Goal: Task Accomplishment & Management: Use online tool/utility

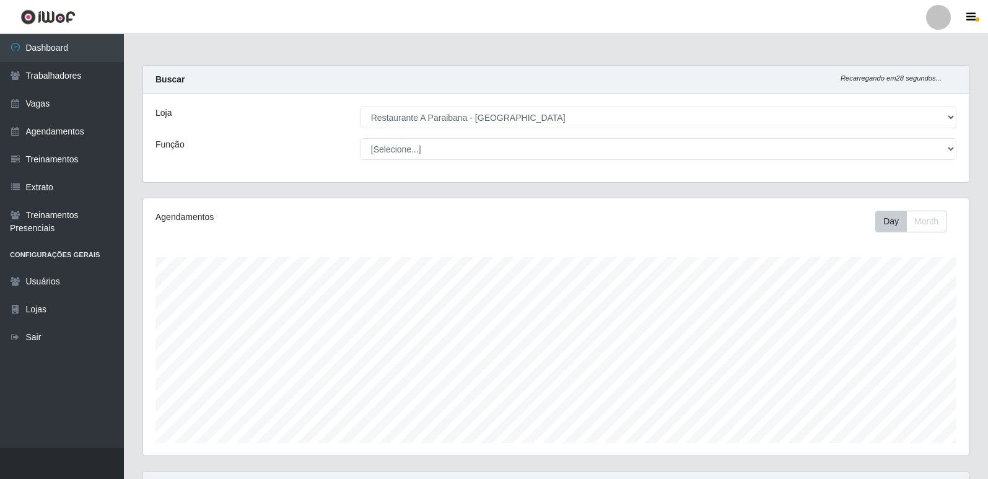
select select "342"
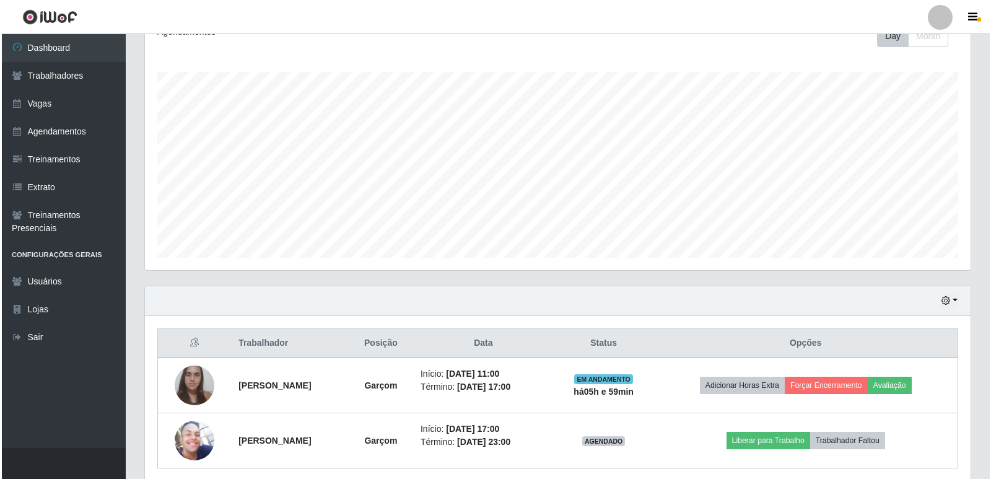
scroll to position [186, 0]
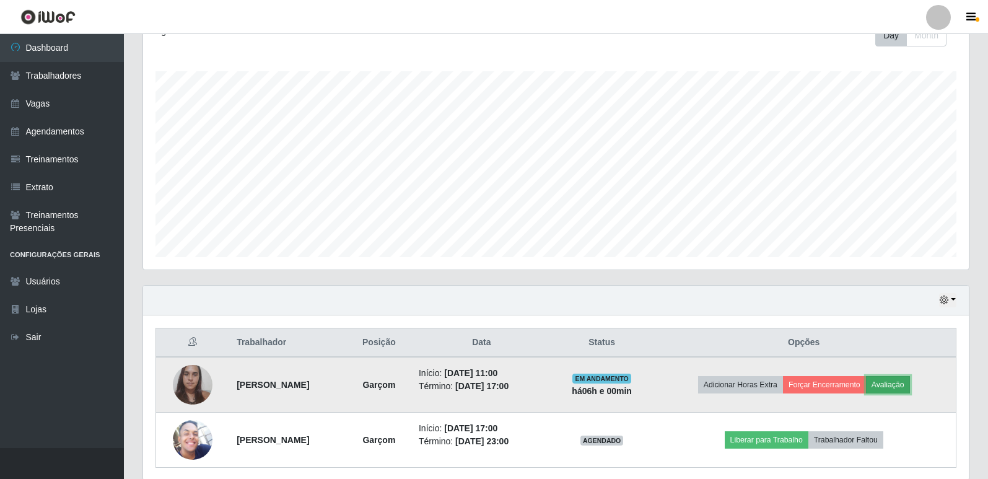
click at [900, 383] on button "Avaliação" at bounding box center [888, 384] width 44 height 17
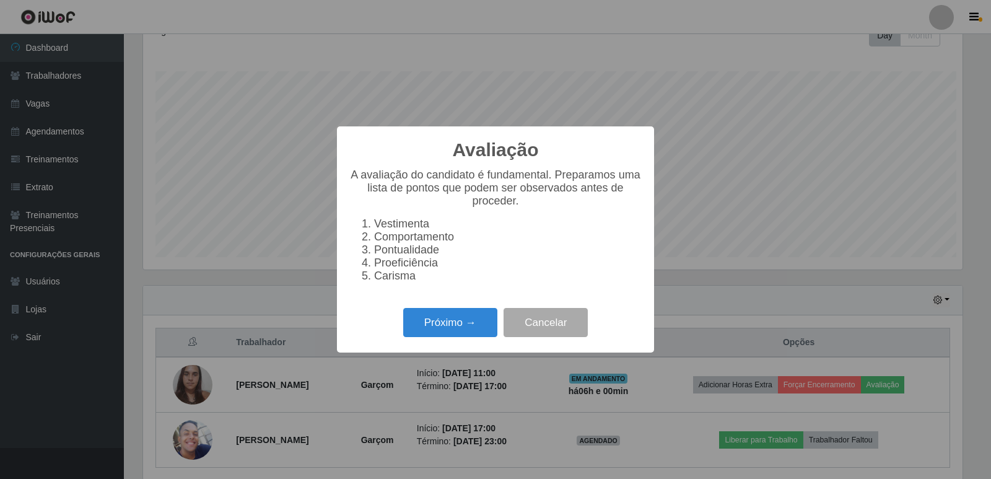
scroll to position [257, 819]
click at [475, 321] on button "Próximo →" at bounding box center [450, 322] width 94 height 29
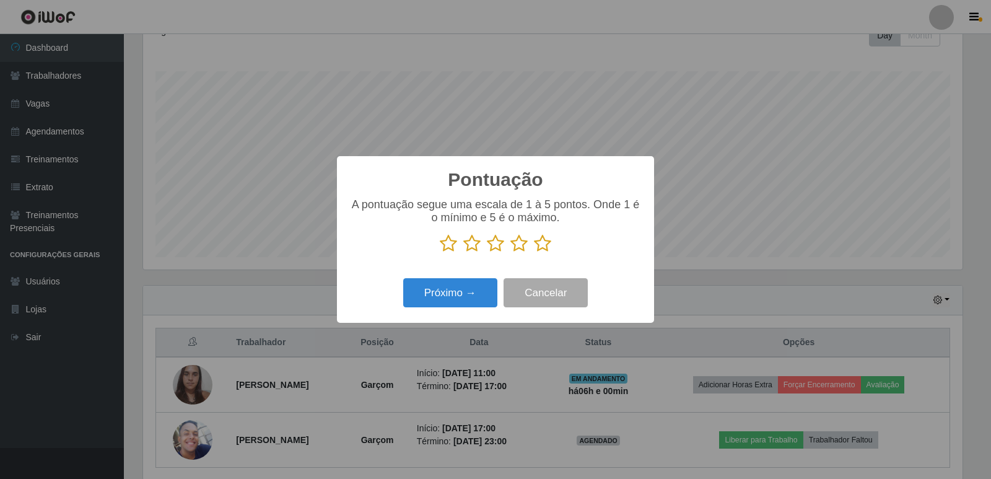
scroll to position [619006, 618444]
click at [541, 246] on icon at bounding box center [542, 243] width 17 height 19
click at [534, 253] on input "radio" at bounding box center [534, 253] width 0 height 0
click at [473, 291] on button "Próximo →" at bounding box center [450, 292] width 94 height 29
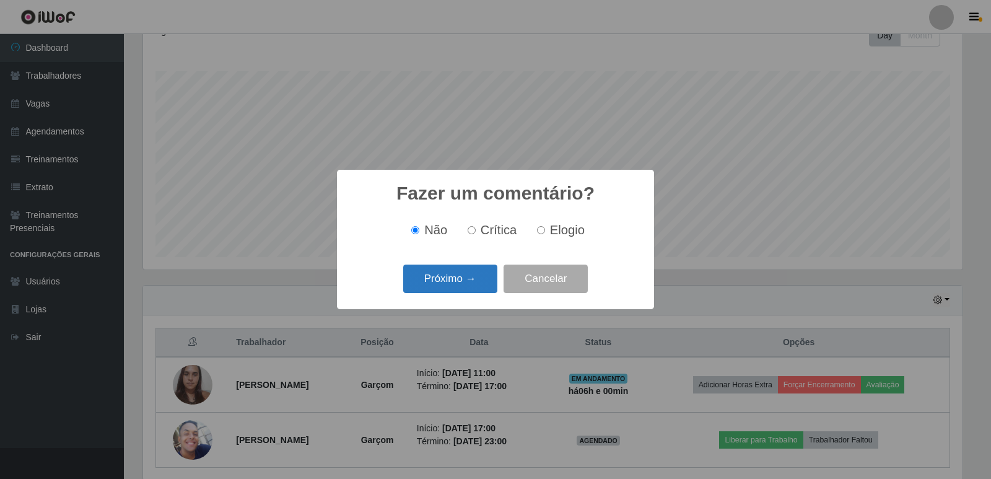
click at [472, 278] on button "Próximo →" at bounding box center [450, 278] width 94 height 29
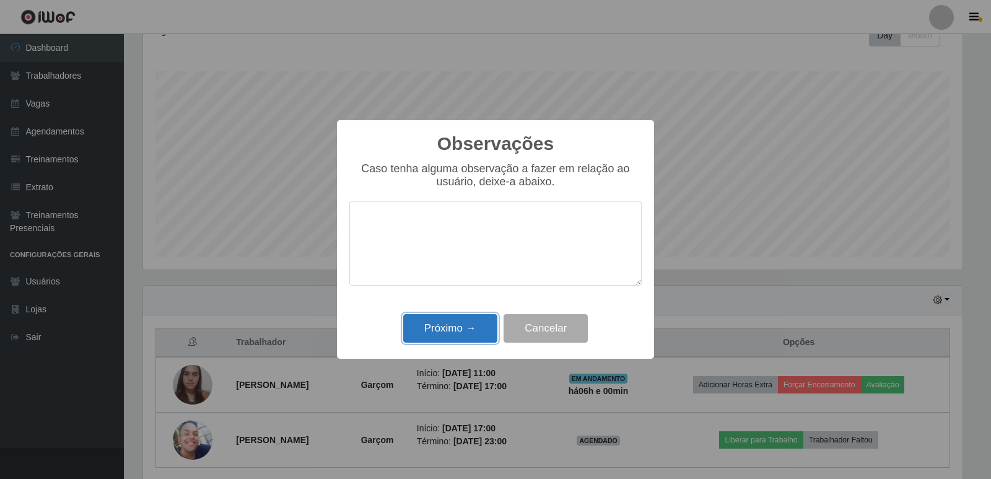
click at [488, 326] on button "Próximo →" at bounding box center [450, 328] width 94 height 29
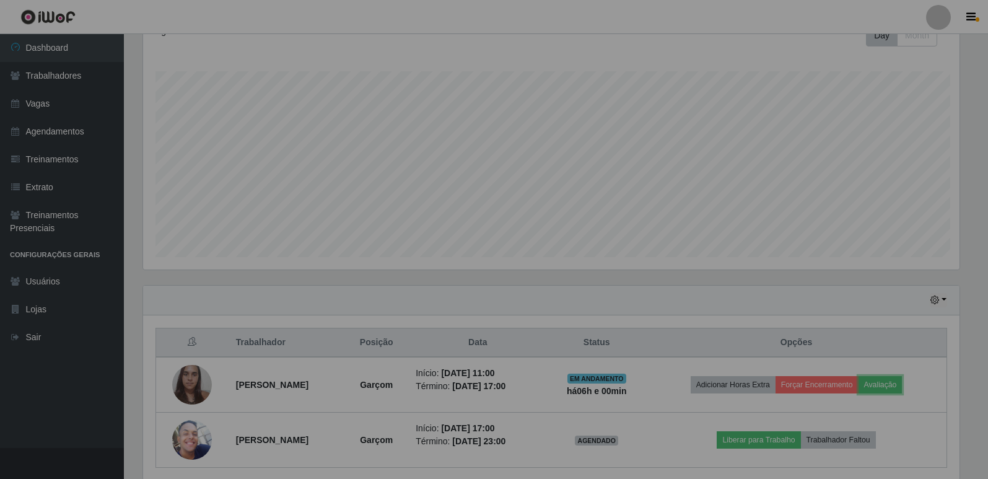
scroll to position [257, 825]
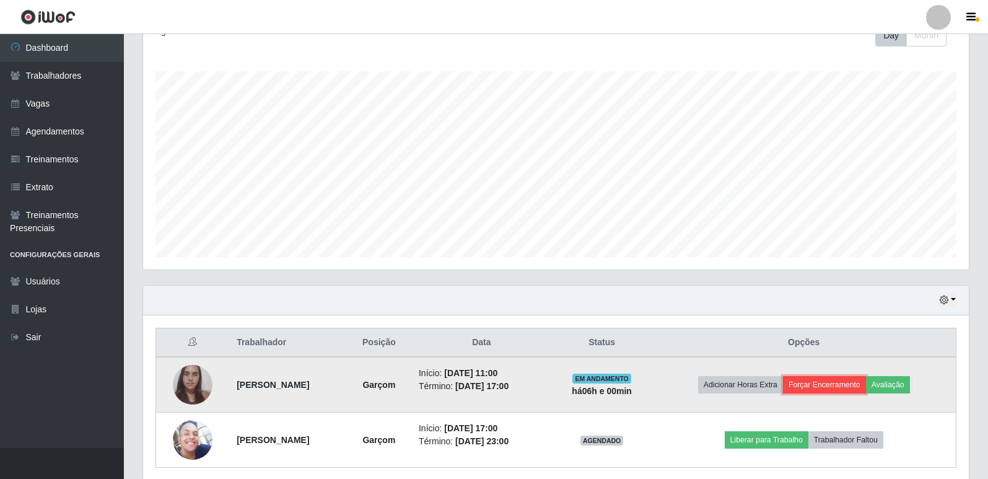
click at [854, 381] on button "Forçar Encerramento" at bounding box center [824, 384] width 83 height 17
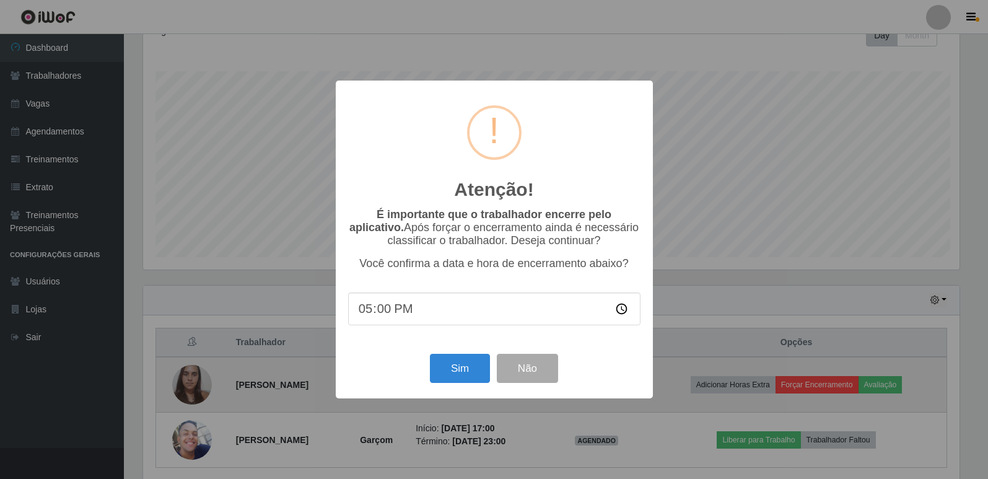
scroll to position [257, 819]
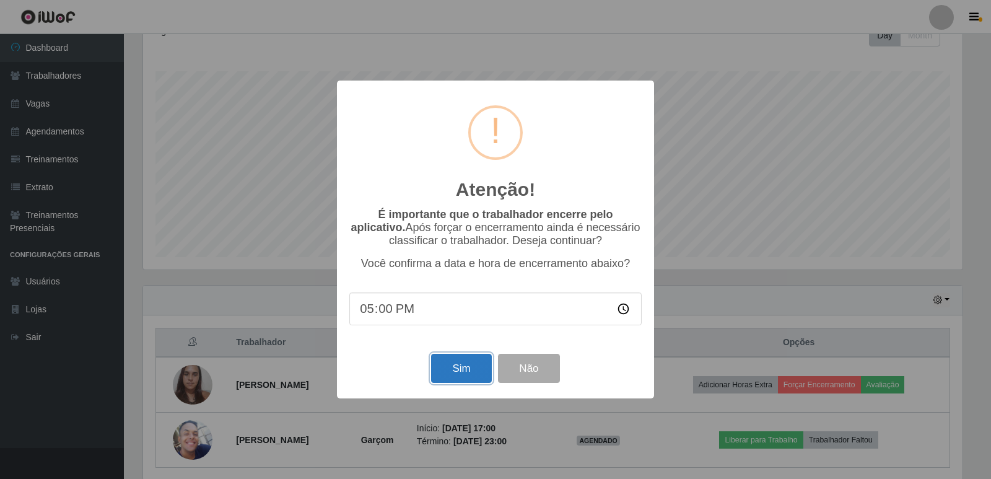
click at [481, 368] on button "Sim" at bounding box center [461, 368] width 60 height 29
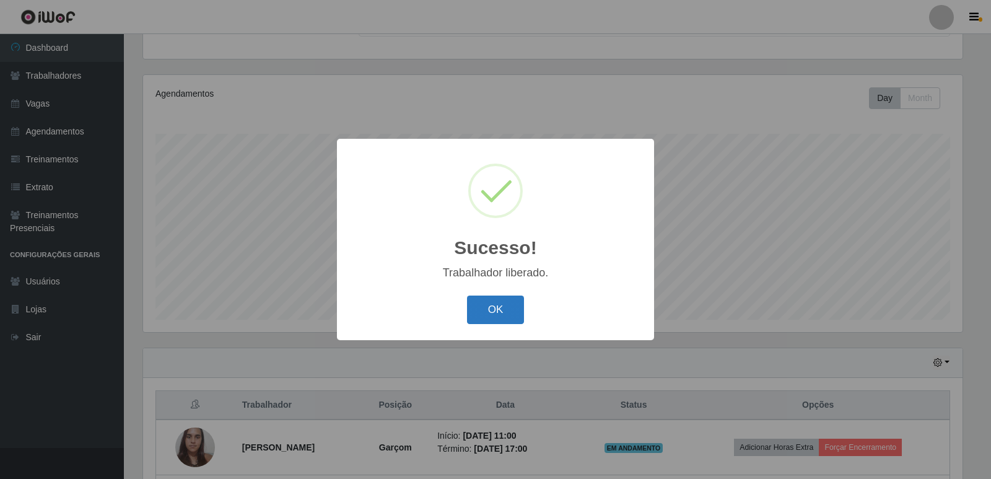
click at [504, 315] on button "OK" at bounding box center [496, 309] width 58 height 29
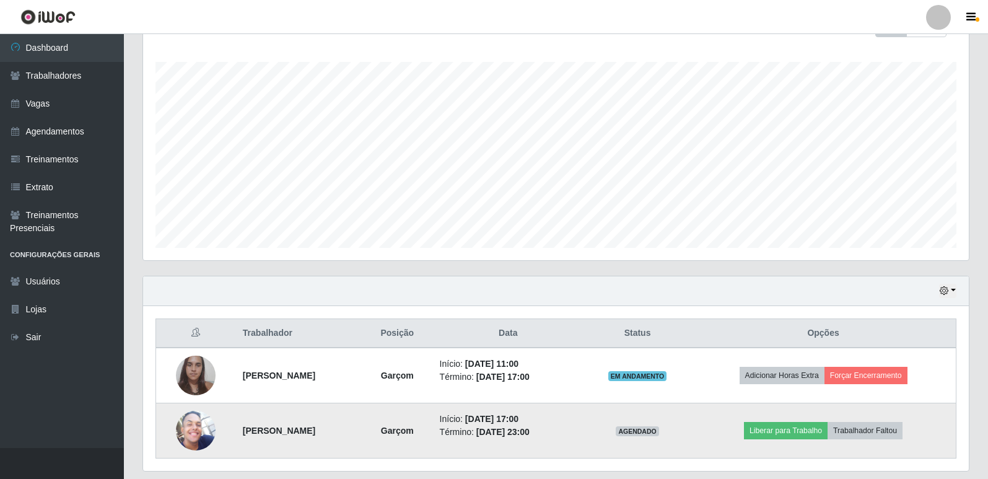
scroll to position [233, 0]
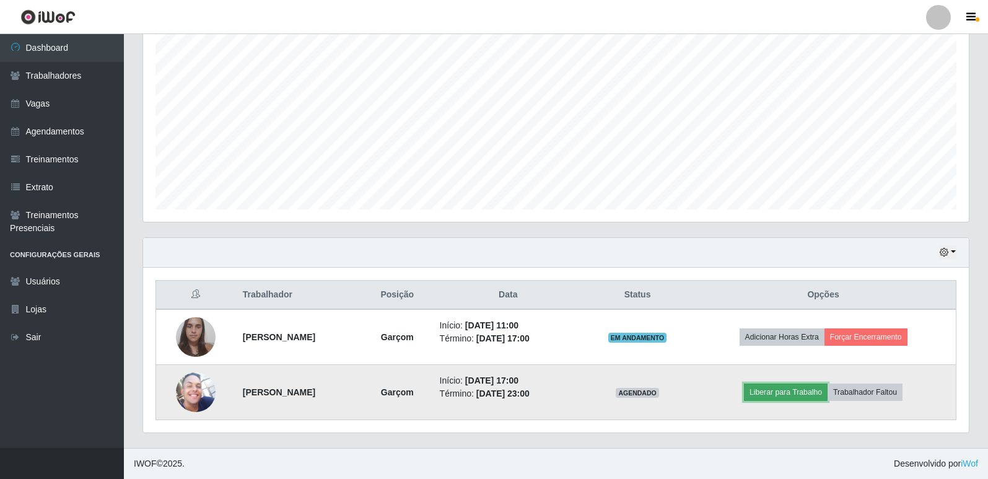
click at [798, 389] on button "Liberar para Trabalho" at bounding box center [786, 391] width 84 height 17
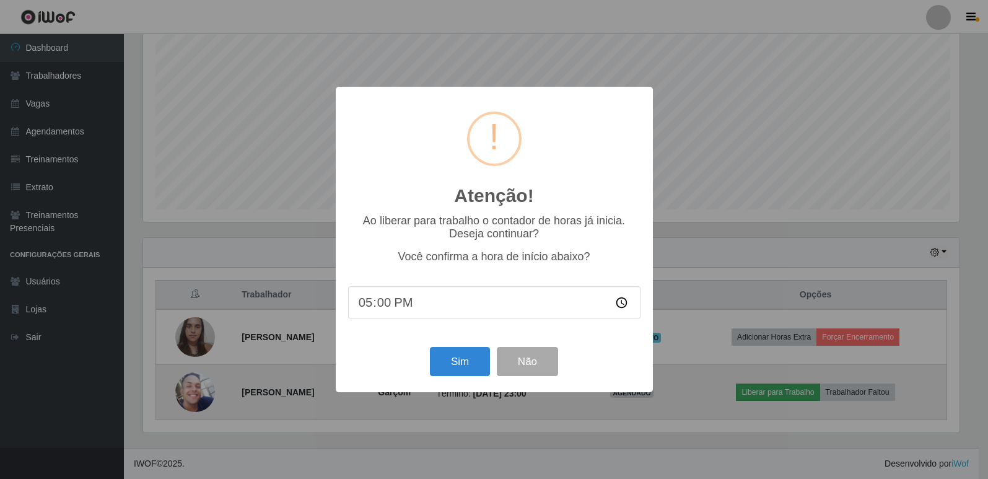
scroll to position [257, 819]
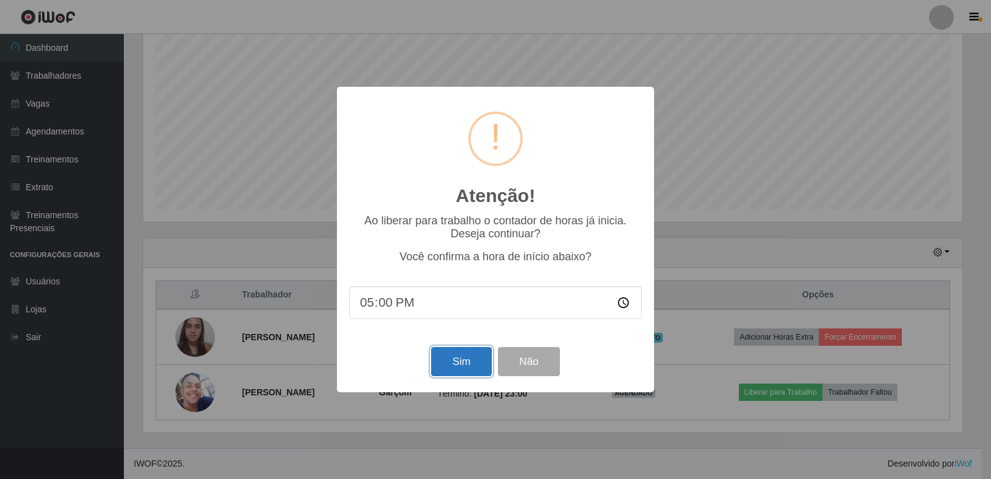
click at [443, 354] on button "Sim" at bounding box center [461, 361] width 60 height 29
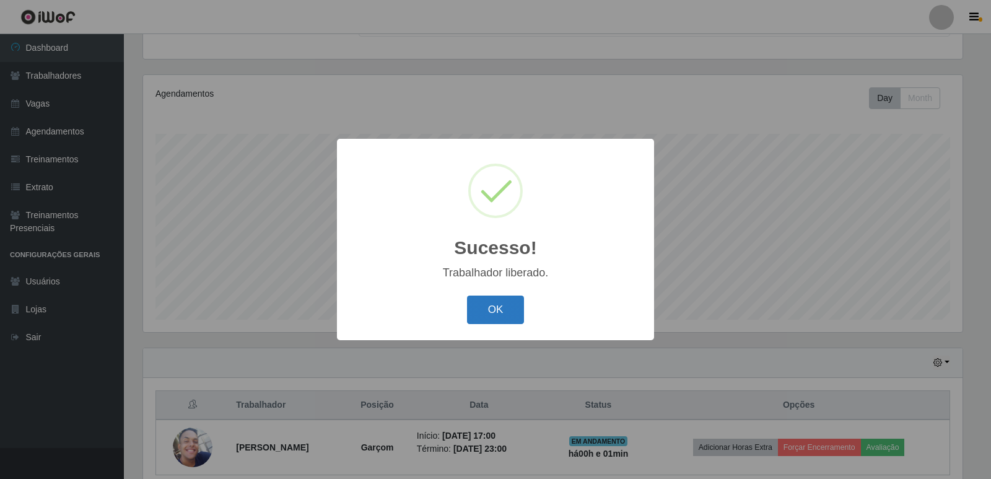
click at [486, 310] on button "OK" at bounding box center [496, 309] width 58 height 29
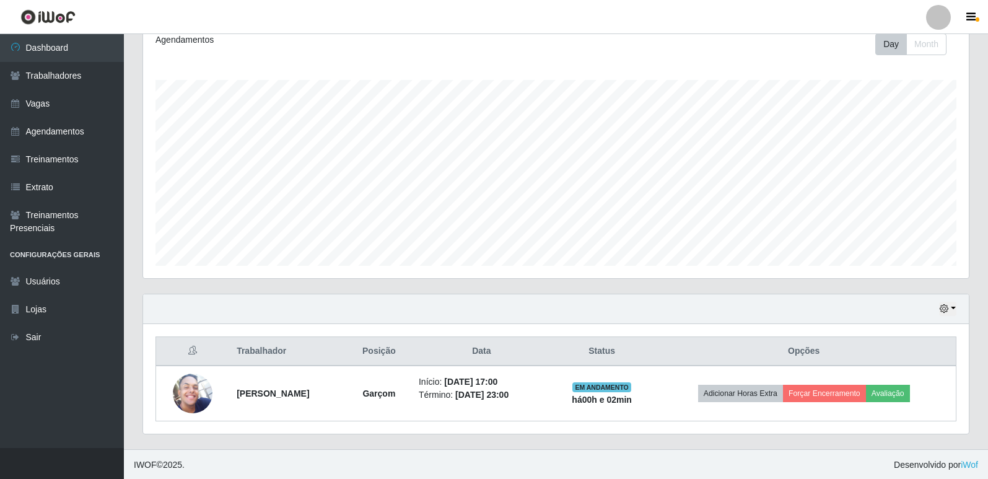
scroll to position [178, 0]
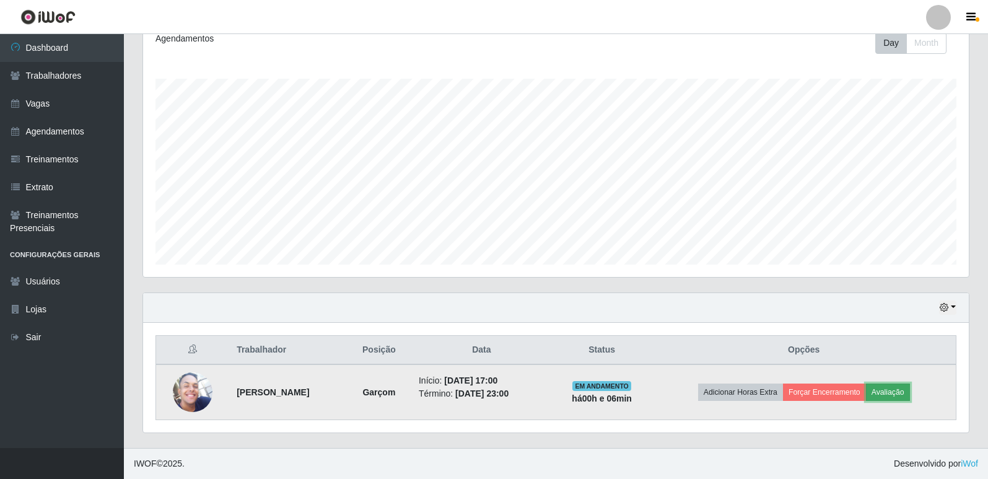
click at [905, 397] on button "Avaliação" at bounding box center [888, 391] width 44 height 17
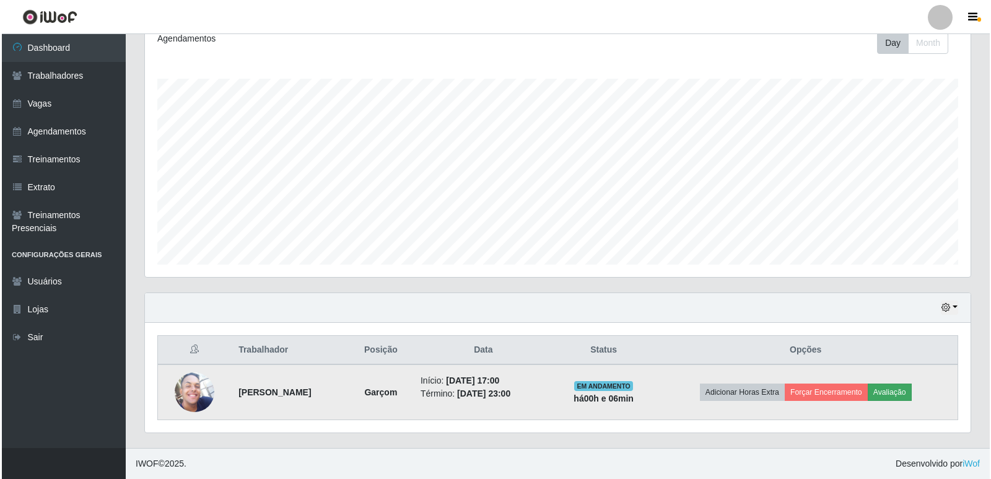
scroll to position [257, 819]
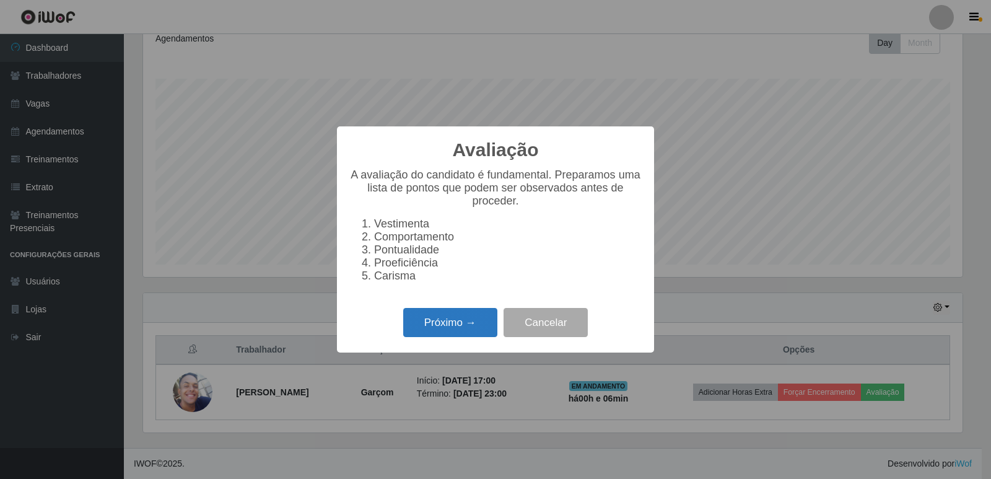
click at [464, 333] on button "Próximo →" at bounding box center [450, 322] width 94 height 29
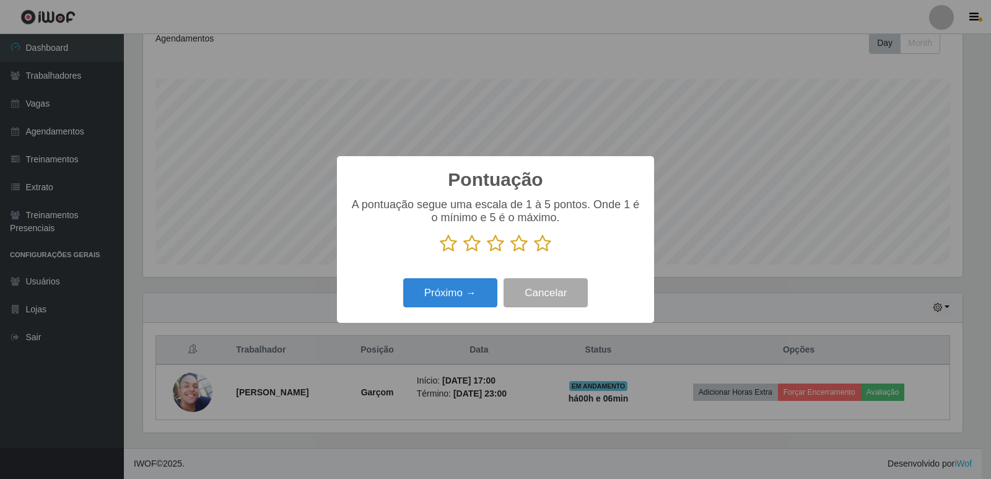
click at [545, 243] on icon at bounding box center [542, 243] width 17 height 19
click at [534, 253] on input "radio" at bounding box center [534, 253] width 0 height 0
drag, startPoint x: 545, startPoint y: 243, endPoint x: 540, endPoint y: 249, distance: 7.9
click at [545, 243] on icon at bounding box center [542, 243] width 17 height 19
click at [534, 253] on input "radio" at bounding box center [534, 253] width 0 height 0
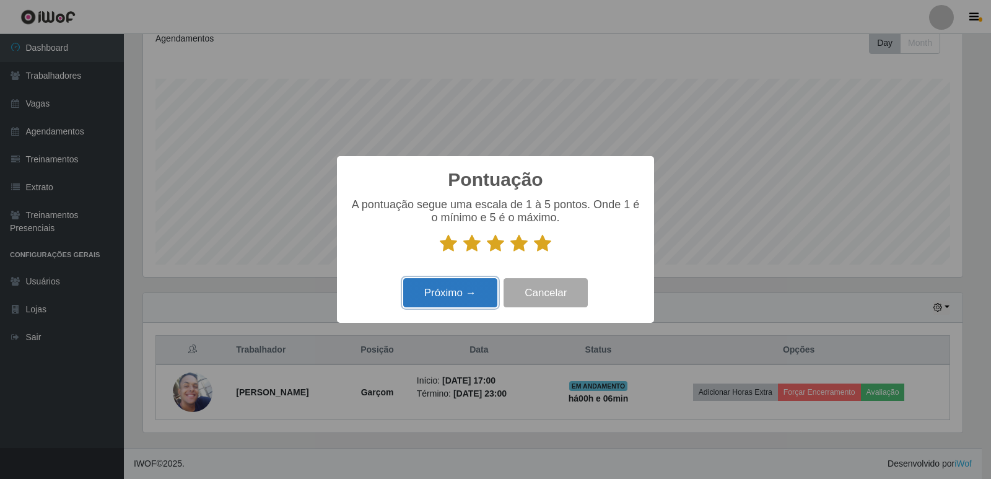
click at [466, 300] on button "Próximo →" at bounding box center [450, 292] width 94 height 29
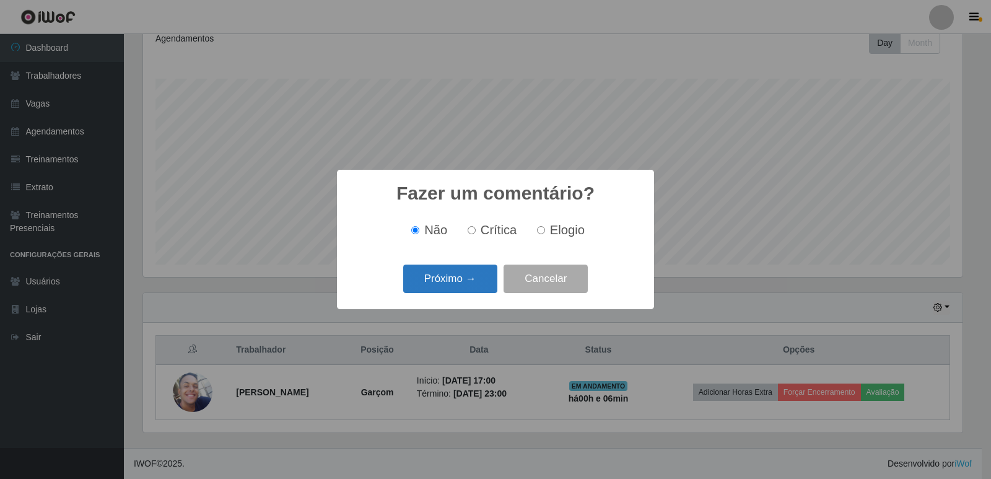
click at [483, 282] on button "Próximo →" at bounding box center [450, 278] width 94 height 29
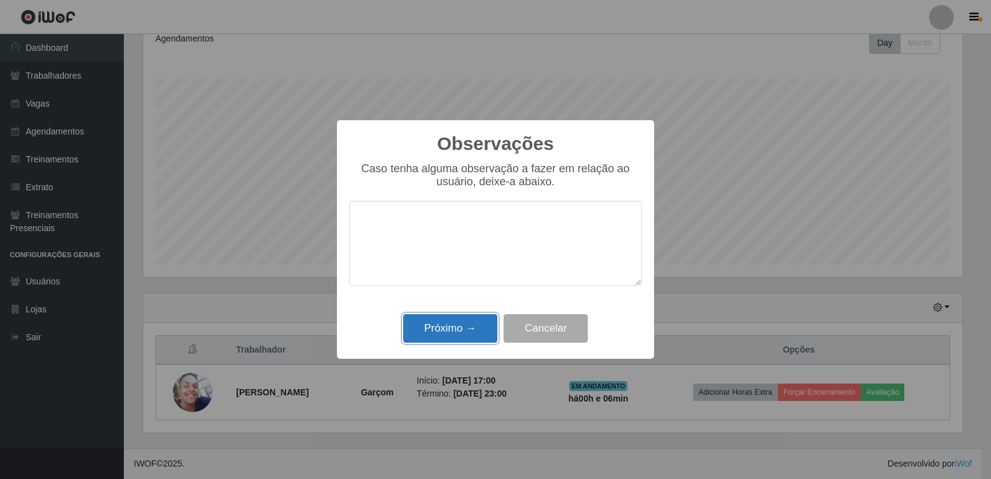
click at [470, 320] on button "Próximo →" at bounding box center [450, 328] width 94 height 29
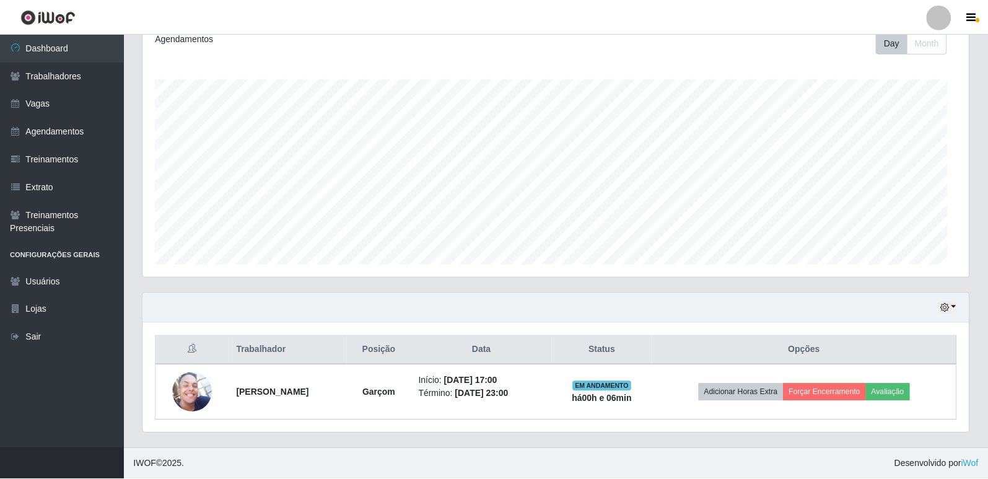
scroll to position [257, 825]
